Goal: Information Seeking & Learning: Check status

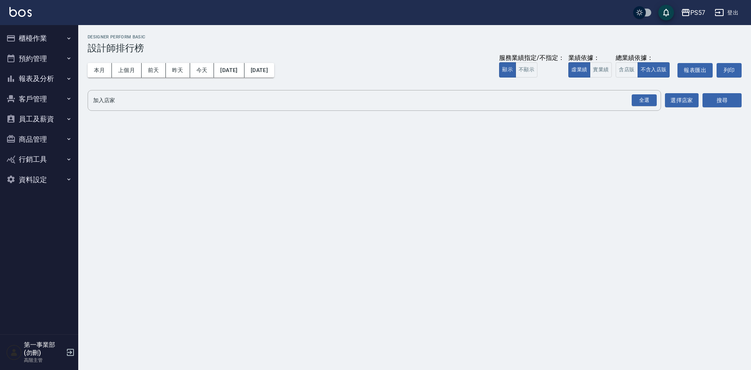
drag, startPoint x: 624, startPoint y: 74, endPoint x: 632, endPoint y: 80, distance: 10.0
click at [624, 74] on button "含店販" at bounding box center [627, 69] width 22 height 15
click at [647, 95] on div "全選" at bounding box center [644, 100] width 25 height 12
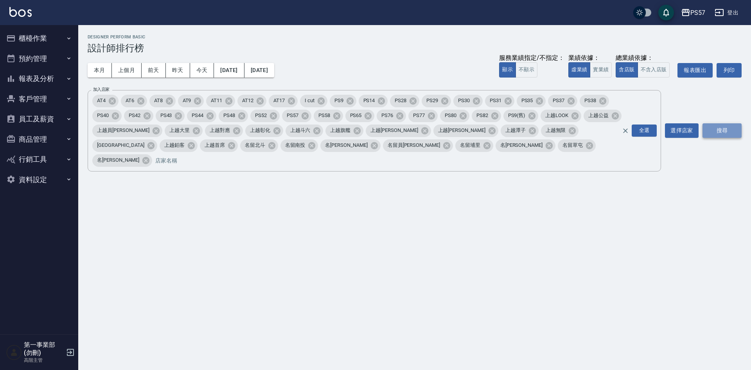
click at [719, 123] on button "搜尋" at bounding box center [722, 130] width 39 height 14
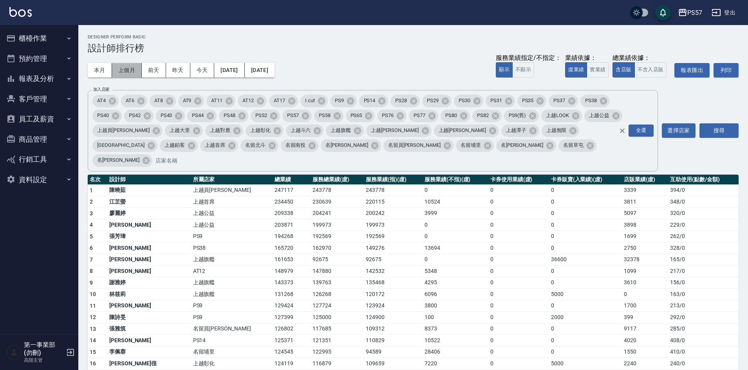
click at [128, 69] on button "上個月" at bounding box center [127, 70] width 30 height 14
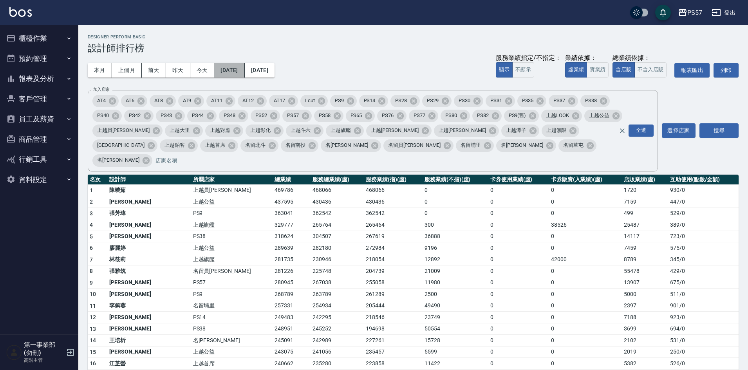
click at [238, 74] on button "[DATE]" at bounding box center [229, 70] width 30 height 14
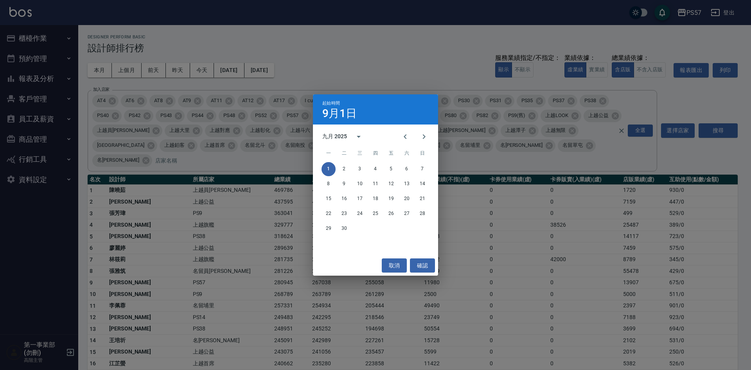
click at [387, 67] on div "起始時間 9月1日 九月 2025 一 二 三 四 五 六 日 1 2 3 4 5 6 7 8 9 10 11 12 13 14 15 16 17 18 19…" at bounding box center [375, 185] width 751 height 370
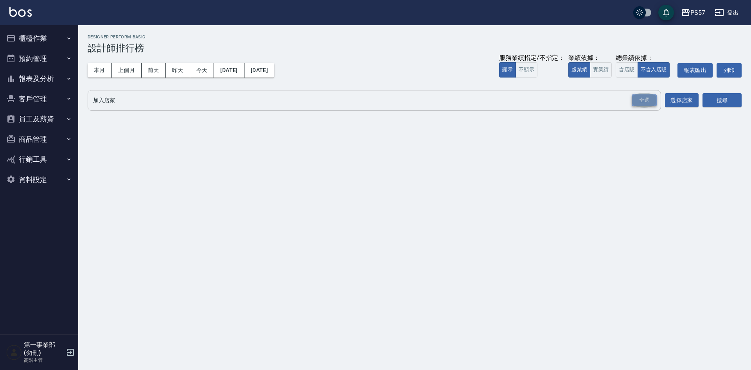
click at [650, 103] on div "全選" at bounding box center [644, 100] width 25 height 12
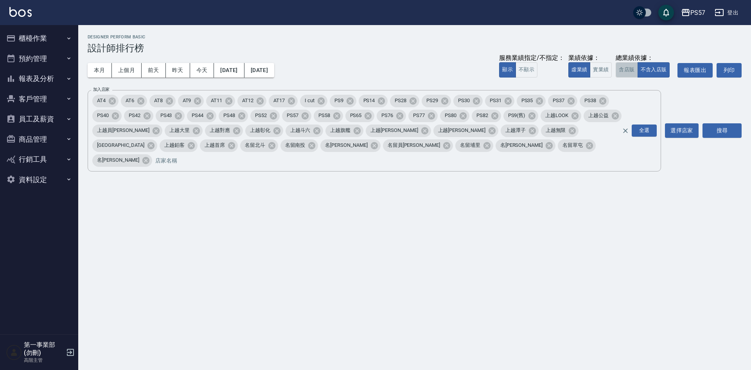
click at [628, 69] on button "含店販" at bounding box center [627, 69] width 22 height 15
click at [722, 130] on div "搜尋" at bounding box center [722, 130] width 39 height 81
click at [720, 124] on button "搜尋" at bounding box center [722, 130] width 39 height 14
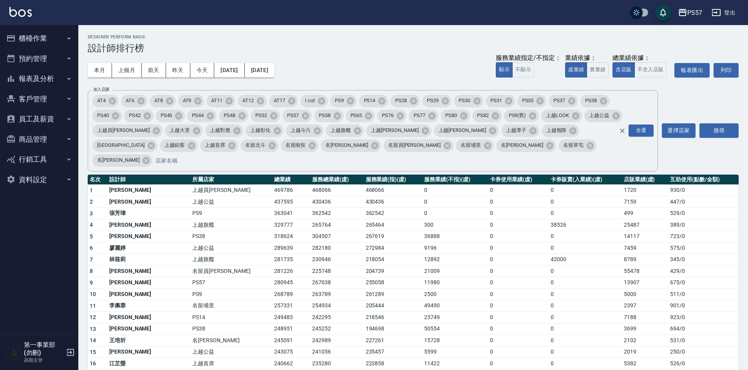
click at [380, 54] on div "本月 上個月 前天 昨天 今天 2025/09/01 2025/09/30 服務業績指定/不指定： 顯示 不顯示 業績依據： 虛業績 實業績 總業績依據： 含…" at bounding box center [413, 70] width 650 height 33
click at [408, 54] on div "本月 上個月 前天 昨天 今天 2025/09/01 2025/09/30 服務業績指定/不指定： 顯示 不顯示 業績依據： 虛業績 實業績 總業績依據： 含…" at bounding box center [413, 70] width 650 height 33
click at [355, 40] on div "Designer Perform Basic 設計師排行榜" at bounding box center [413, 43] width 650 height 19
drag, startPoint x: 245, startPoint y: 46, endPoint x: 187, endPoint y: 0, distance: 73.9
click at [245, 45] on h3 "設計師排行榜" at bounding box center [413, 48] width 650 height 11
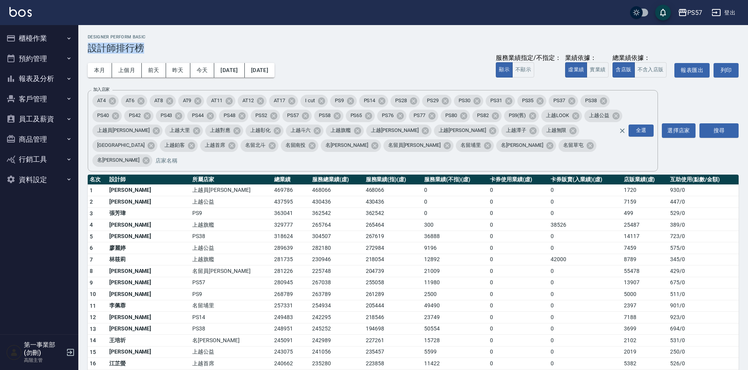
drag, startPoint x: 188, startPoint y: 30, endPoint x: 176, endPoint y: 27, distance: 12.2
click at [127, 47] on h3 "設計師排行榜" at bounding box center [413, 48] width 650 height 11
click at [272, 288] on td "268789" at bounding box center [291, 294] width 38 height 12
click at [422, 312] on td "23749" at bounding box center [455, 318] width 66 height 12
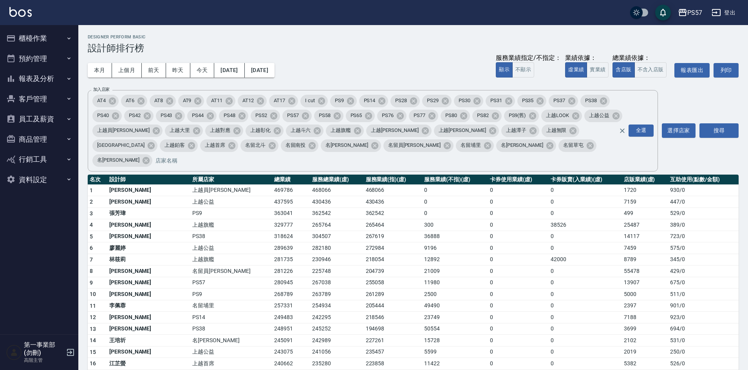
click at [428, 312] on td "23749" at bounding box center [455, 318] width 66 height 12
click at [272, 231] on td "318624" at bounding box center [291, 237] width 38 height 12
click at [374, 56] on div "本月 上個月 前天 昨天 今天 2025/09/01 2025/09/30 服務業績指定/不指定： 顯示 不顯示 業績依據： 虛業績 實業績 總業績依據： 含…" at bounding box center [413, 70] width 650 height 33
click at [597, 335] on td "0" at bounding box center [584, 341] width 73 height 12
click at [445, 288] on td "2500" at bounding box center [455, 294] width 66 height 12
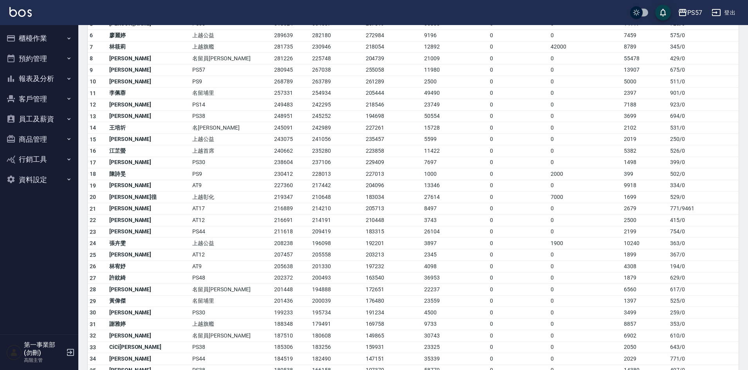
scroll to position [235, 0]
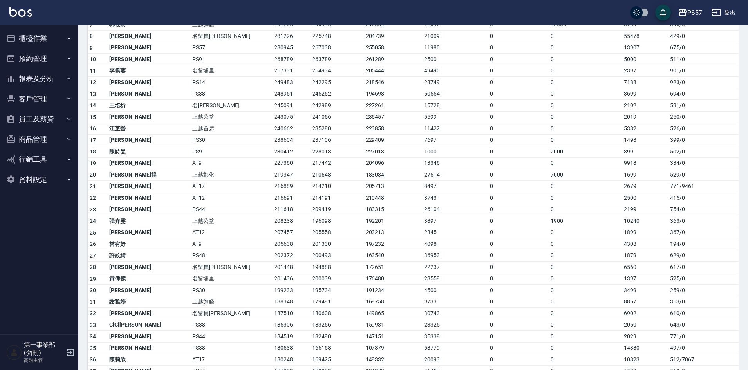
drag, startPoint x: 548, startPoint y: 335, endPoint x: 544, endPoint y: 357, distance: 22.6
click at [548, 342] on td "0" at bounding box center [584, 348] width 73 height 12
click at [386, 250] on td "163540" at bounding box center [393, 256] width 59 height 12
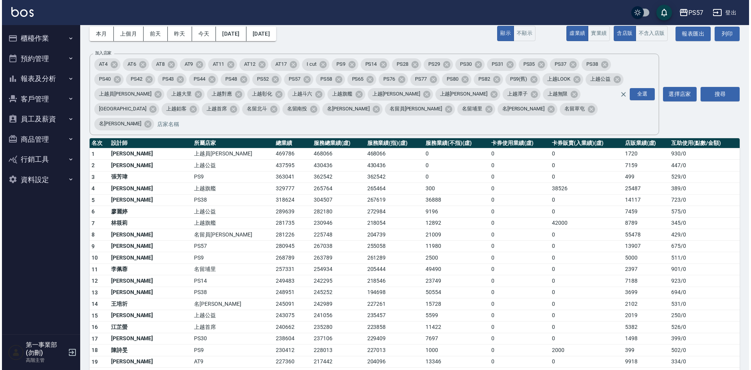
scroll to position [39, 0]
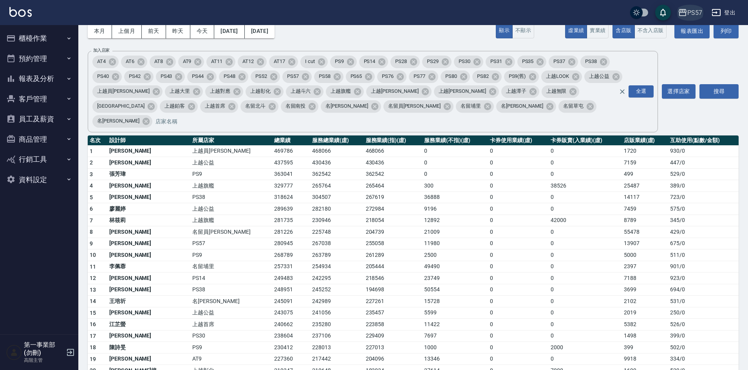
click at [697, 11] on div "PS57" at bounding box center [694, 13] width 15 height 10
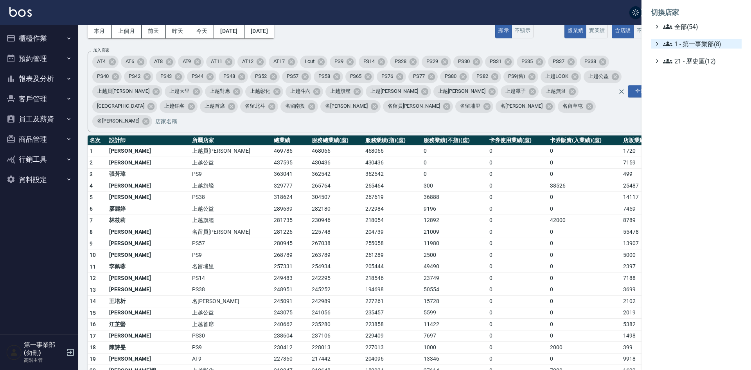
click at [704, 46] on span "1 - 第一事業部(8)" at bounding box center [701, 43] width 76 height 9
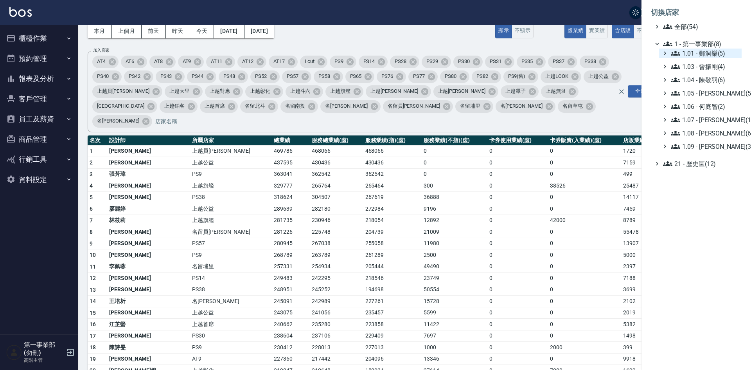
click at [710, 54] on span "1.01 - 鄭洞樂(5)" at bounding box center [705, 53] width 68 height 9
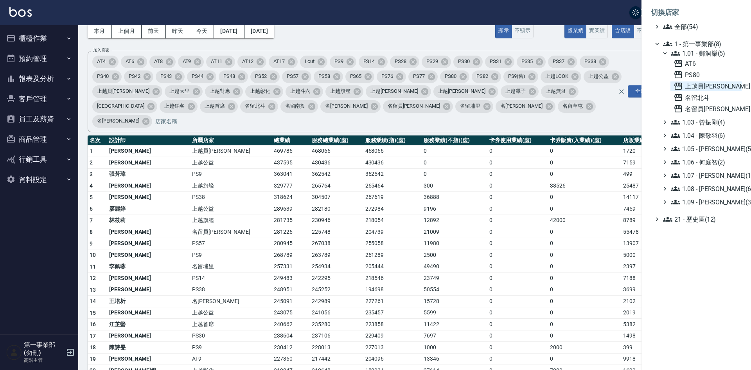
click at [700, 89] on span "上越員林" at bounding box center [706, 85] width 65 height 9
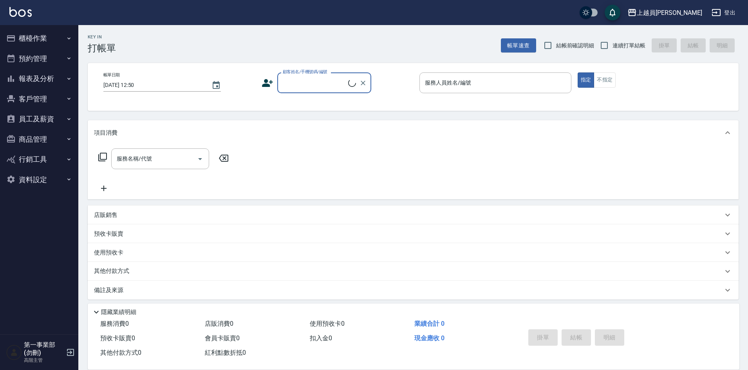
click at [41, 75] on button "報表及分析" at bounding box center [39, 78] width 72 height 20
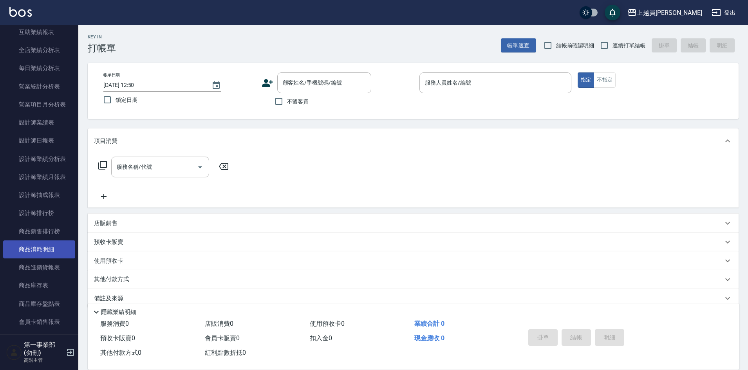
scroll to position [235, 0]
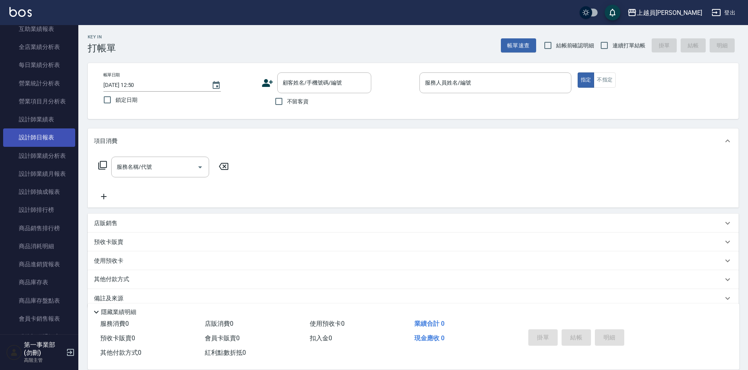
drag, startPoint x: 47, startPoint y: 138, endPoint x: 58, endPoint y: 140, distance: 11.1
click at [47, 138] on link "設計師日報表" at bounding box center [39, 137] width 72 height 18
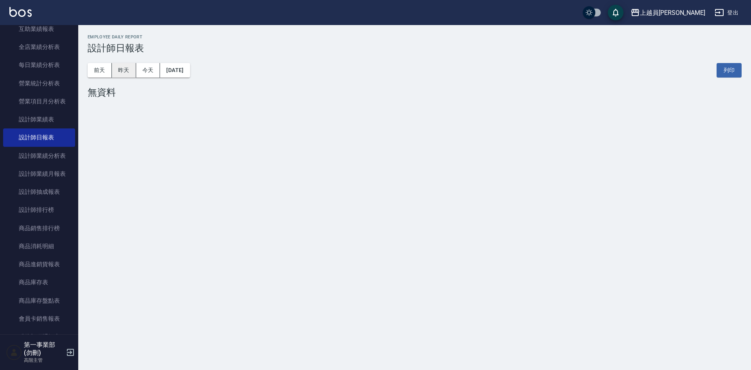
click at [129, 63] on button "昨天" at bounding box center [124, 70] width 24 height 14
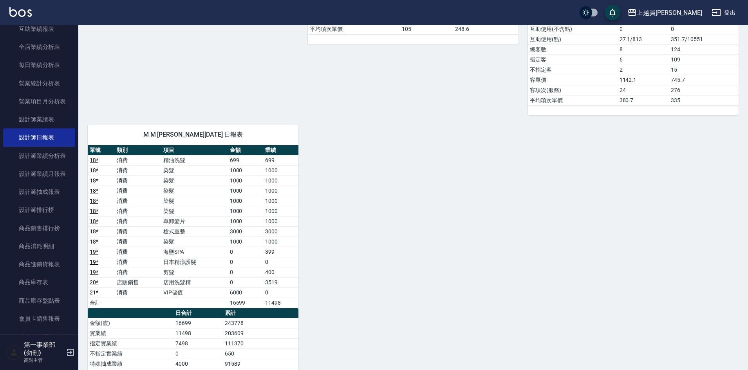
scroll to position [430, 0]
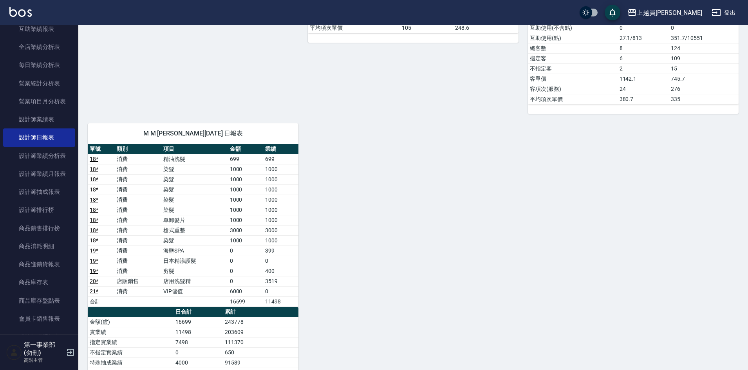
click at [428, 200] on div "B Bonnie 林庭伃 10/14/2025 日報表 單號 類別 項目 金額 業績 1 * 消費 一般洗髮 200 200 1 * 消費 精油 50 50 …" at bounding box center [408, 63] width 660 height 832
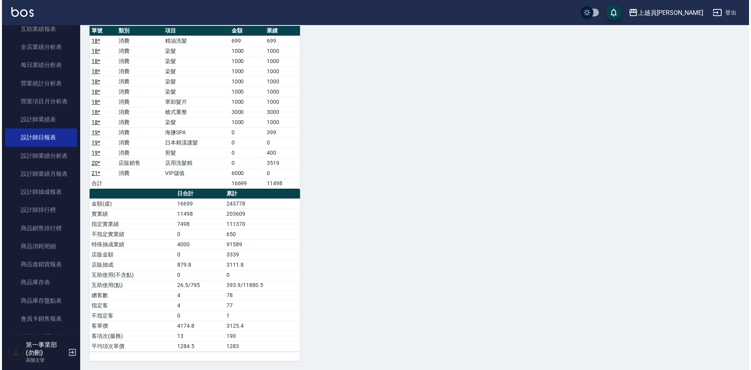
scroll to position [549, 0]
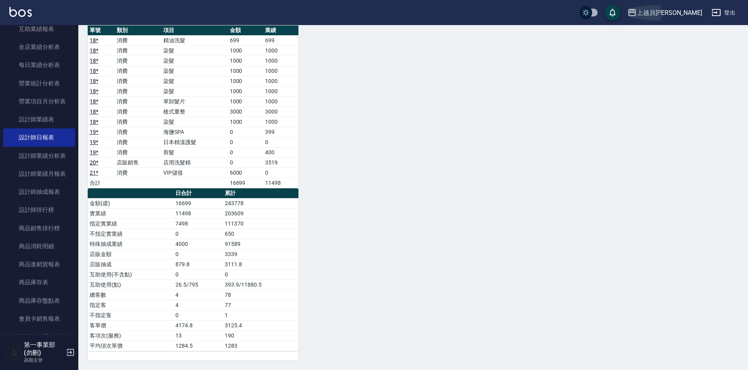
click at [690, 9] on div "上越員林" at bounding box center [668, 13] width 65 height 10
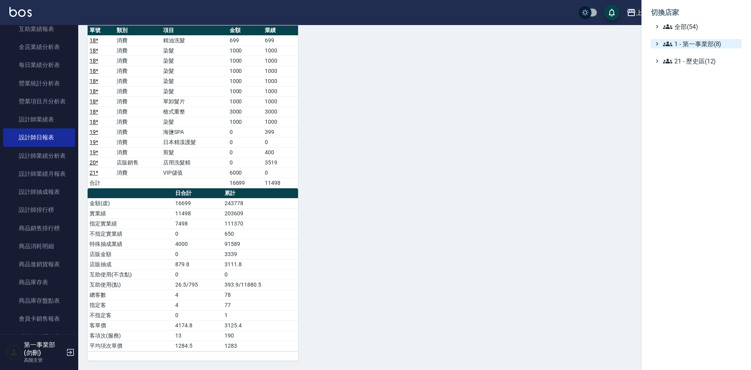
click at [699, 45] on span "1 - 第一事業部(8)" at bounding box center [701, 43] width 76 height 9
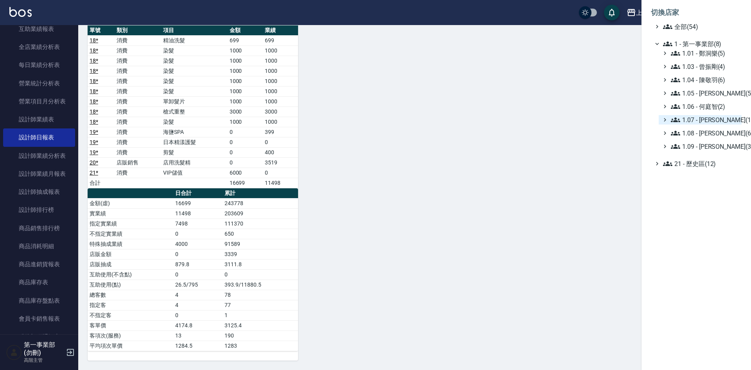
click at [715, 122] on span "1.07 - 蔡佳均(11)" at bounding box center [705, 119] width 68 height 9
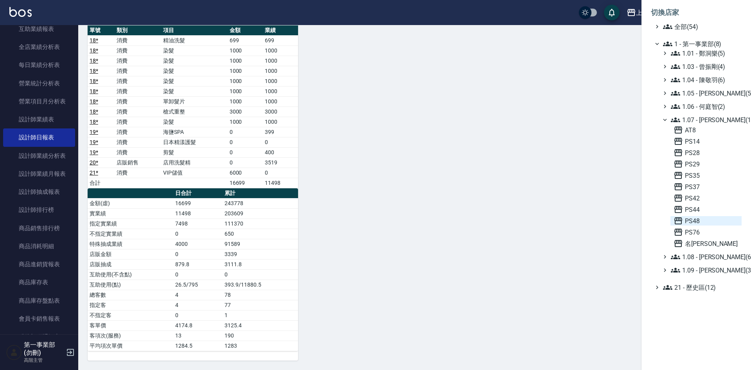
click at [701, 220] on span "PS48" at bounding box center [706, 220] width 65 height 9
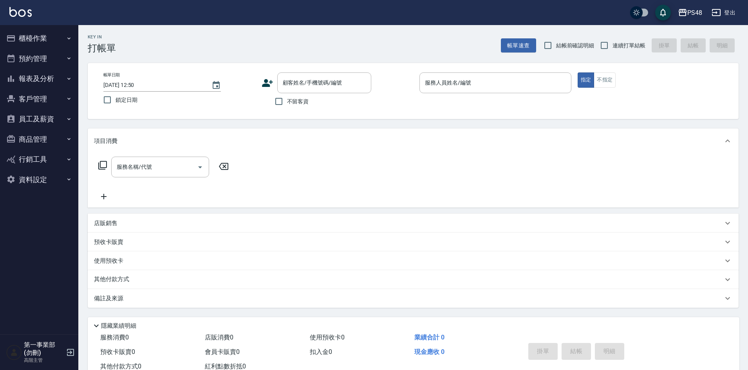
click at [433, 43] on div "Key In 打帳單 帳單速查 結帳前確認明細 連續打單結帳 掛單 結帳 明細" at bounding box center [408, 39] width 660 height 29
click at [392, 195] on div "服務名稱/代號 服務名稱/代號" at bounding box center [413, 180] width 650 height 54
click at [50, 76] on button "報表及分析" at bounding box center [39, 78] width 72 height 20
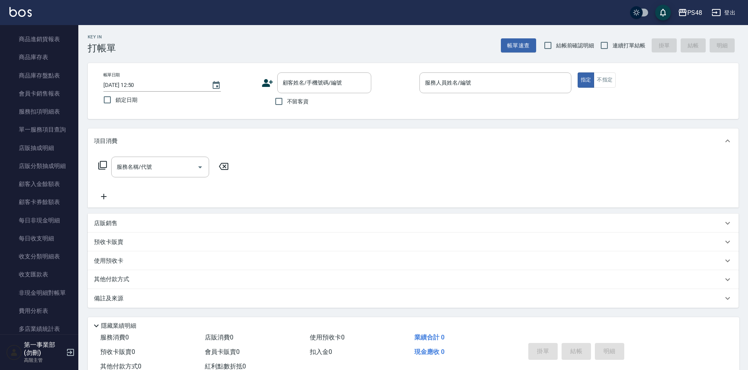
scroll to position [470, 0]
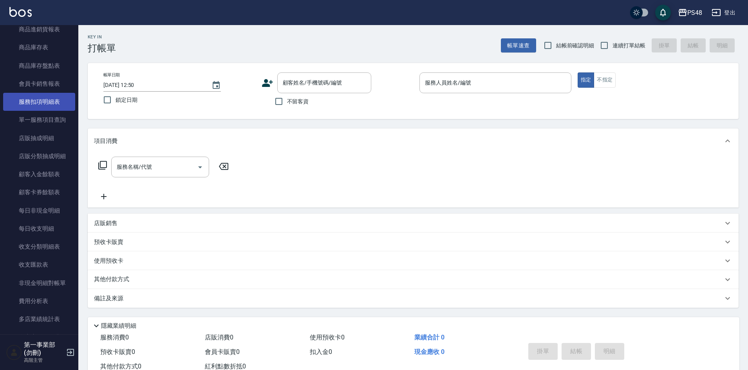
click at [47, 100] on link "服務扣項明細表" at bounding box center [39, 102] width 72 height 18
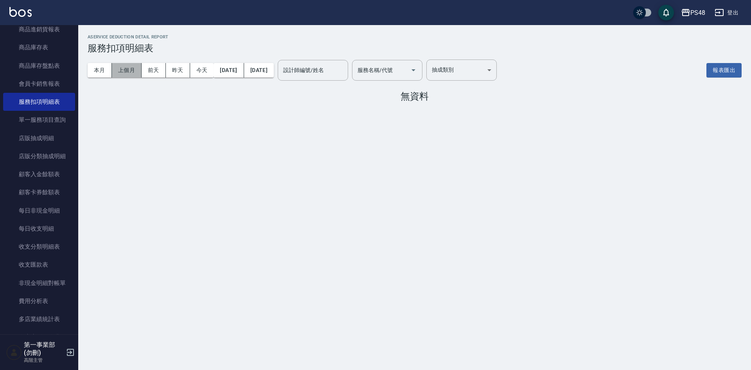
click at [137, 72] on button "上個月" at bounding box center [127, 70] width 30 height 14
click at [97, 70] on button "本月" at bounding box center [100, 70] width 24 height 14
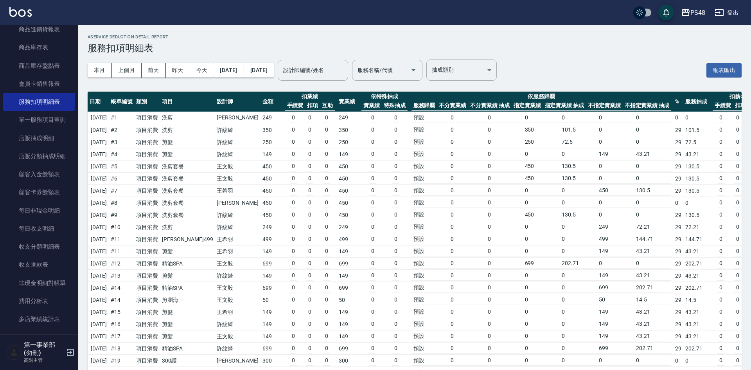
click at [634, 321] on td "43.21" at bounding box center [652, 324] width 37 height 10
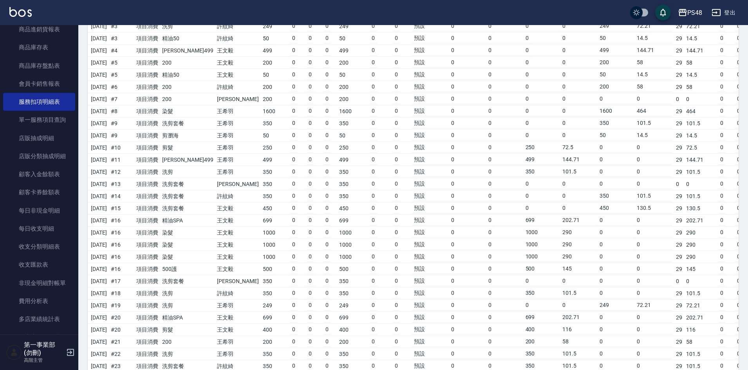
scroll to position [861, 0]
